Goal: Task Accomplishment & Management: Manage account settings

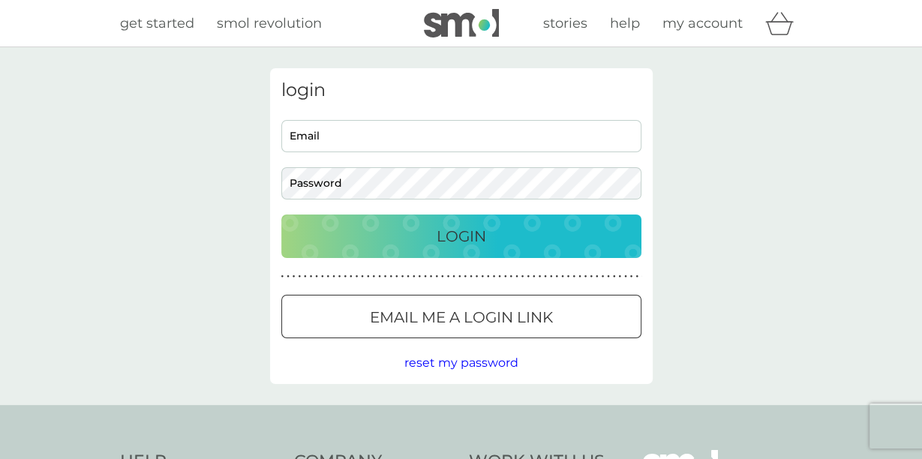
type input "anna.ocallaghan@hotmail.com"
click at [488, 240] on div "Login" at bounding box center [461, 236] width 330 height 24
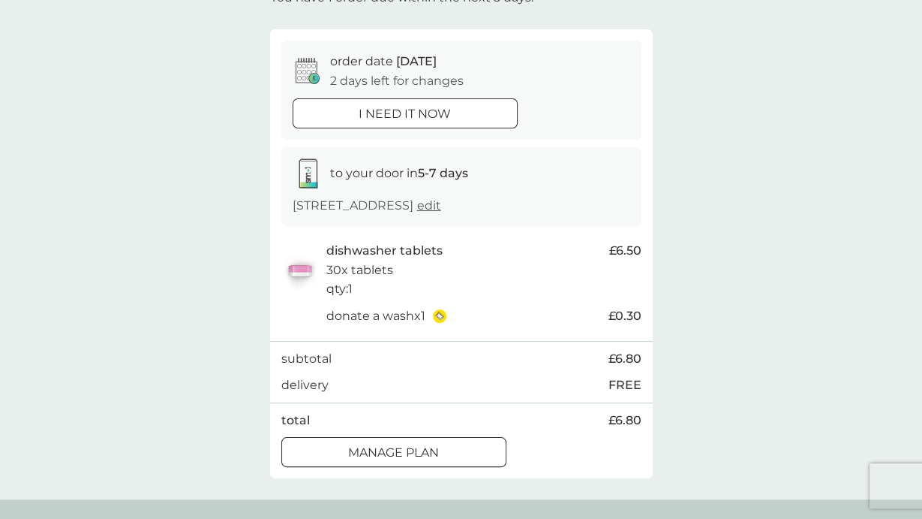
scroll to position [112, 0]
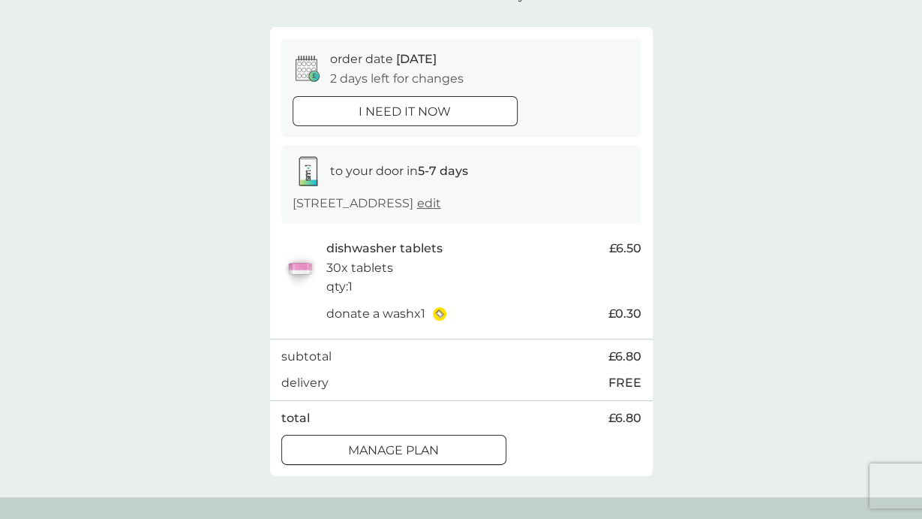
click at [457, 450] on div "Manage plan" at bounding box center [394, 451] width 224 height 20
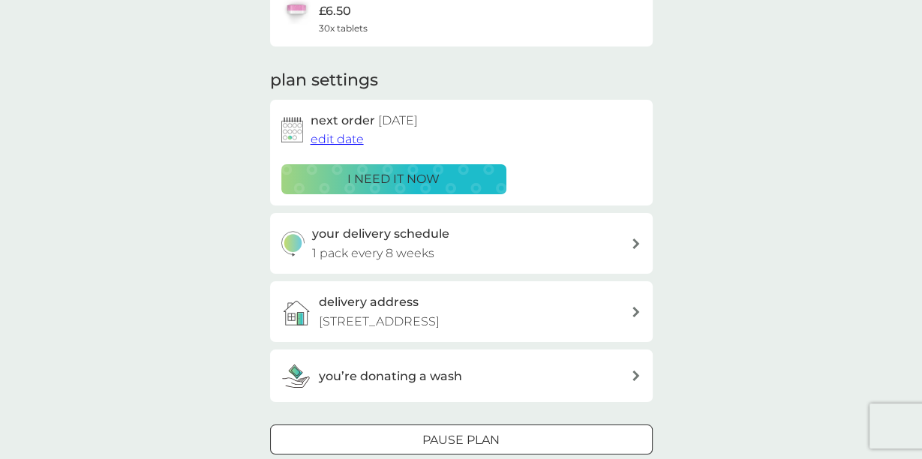
scroll to position [135, 0]
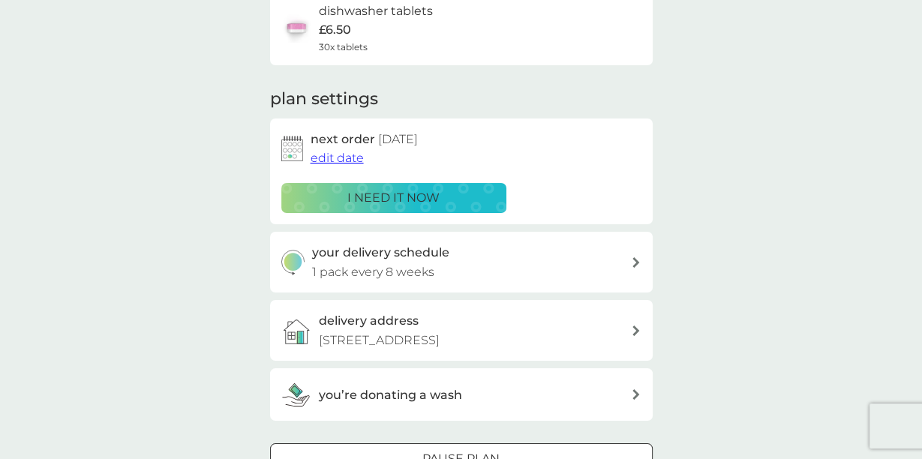
click at [345, 162] on span "edit date" at bounding box center [337, 158] width 53 height 14
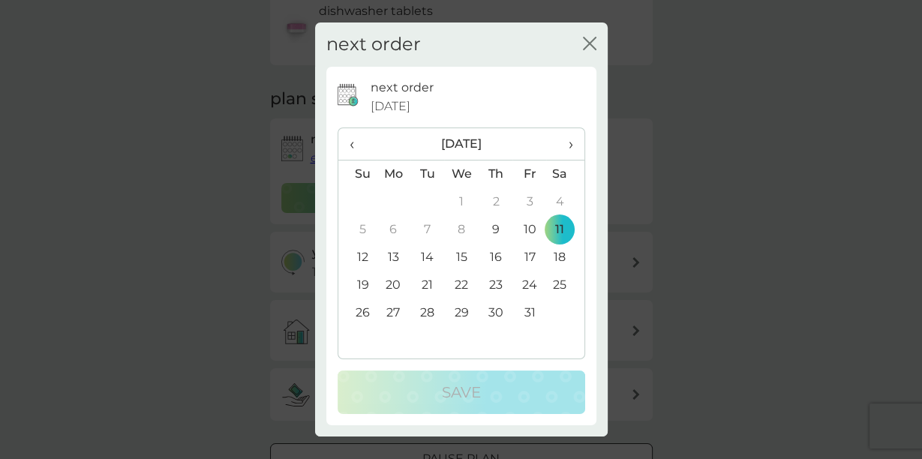
click at [465, 284] on td "22" at bounding box center [461, 286] width 35 height 28
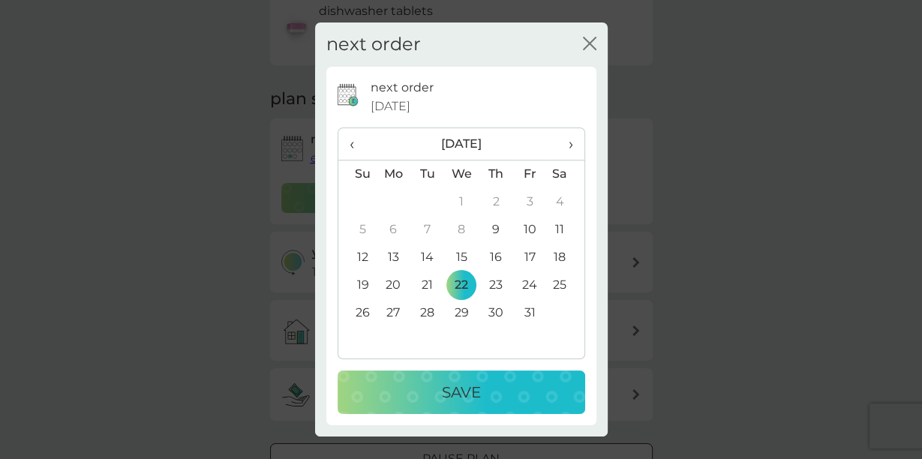
click at [471, 389] on p "Save" at bounding box center [461, 392] width 39 height 24
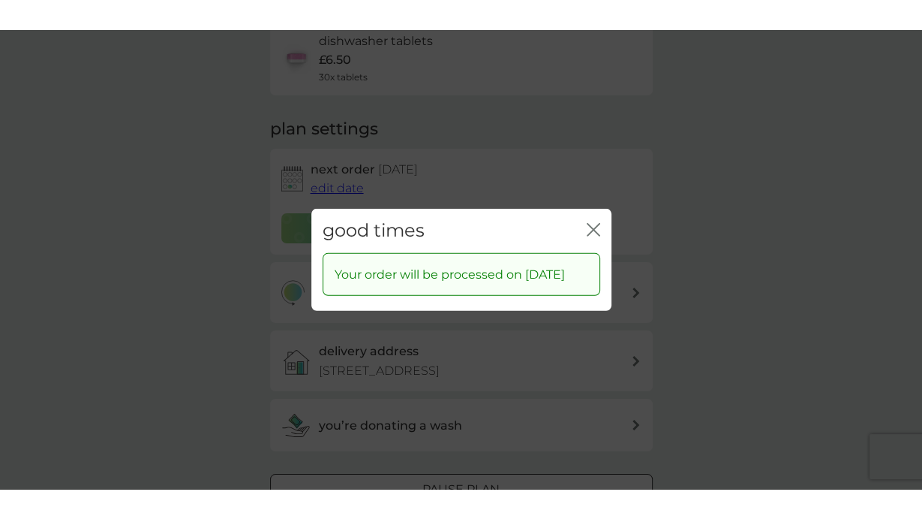
scroll to position [138, 0]
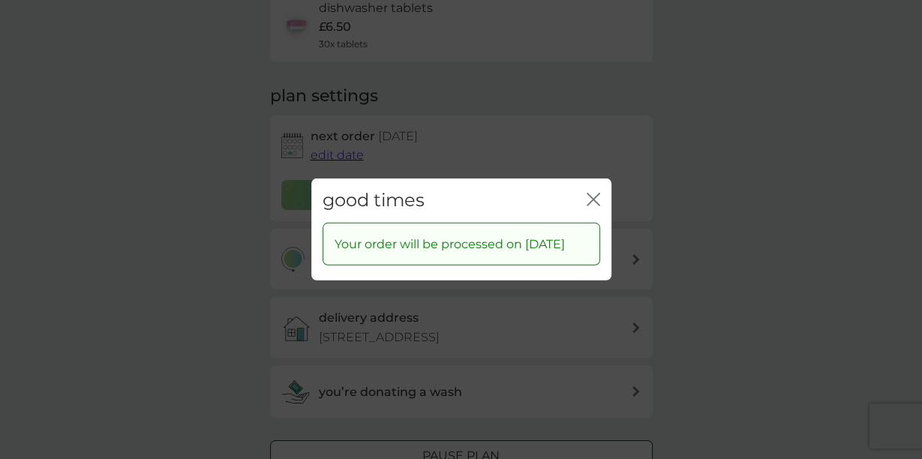
click at [595, 194] on icon "close" at bounding box center [597, 200] width 6 height 12
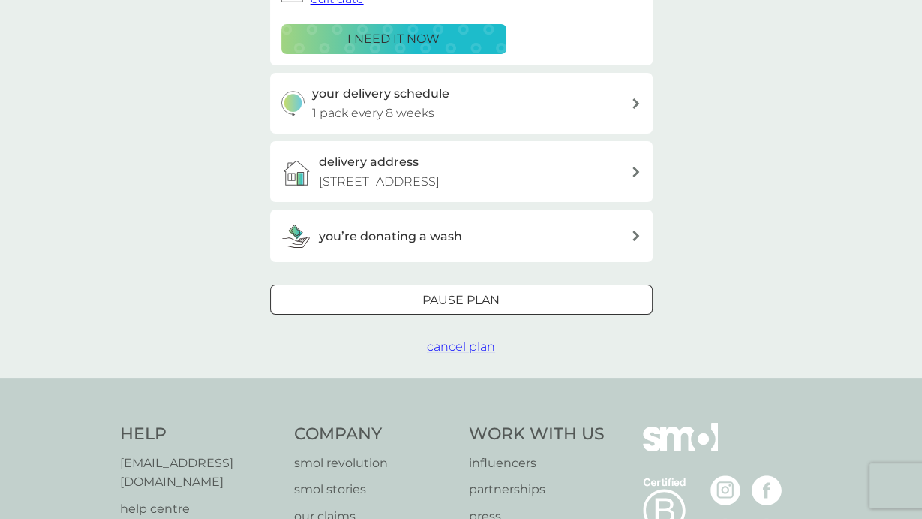
scroll to position [297, 0]
